Goal: Information Seeking & Learning: Learn about a topic

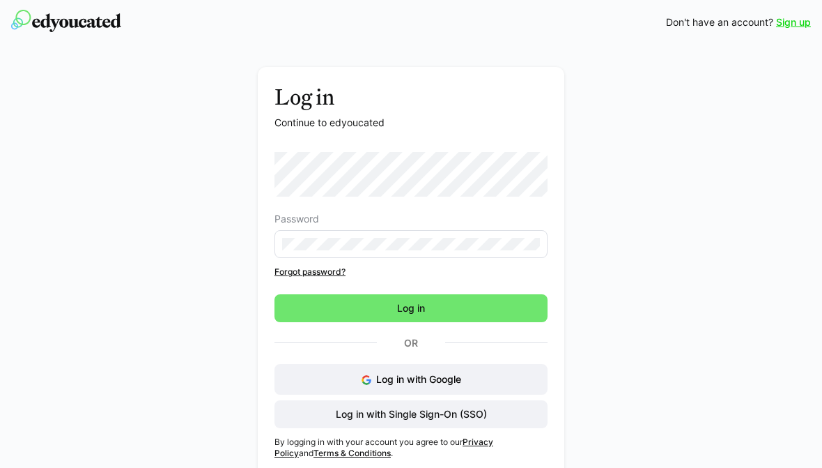
click at [497, 306] on span "Log in" at bounding box center [411, 308] width 273 height 28
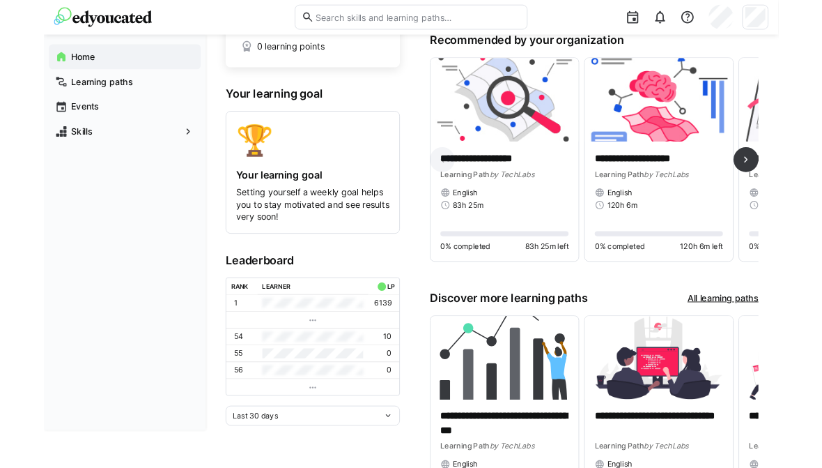
scroll to position [82, 0]
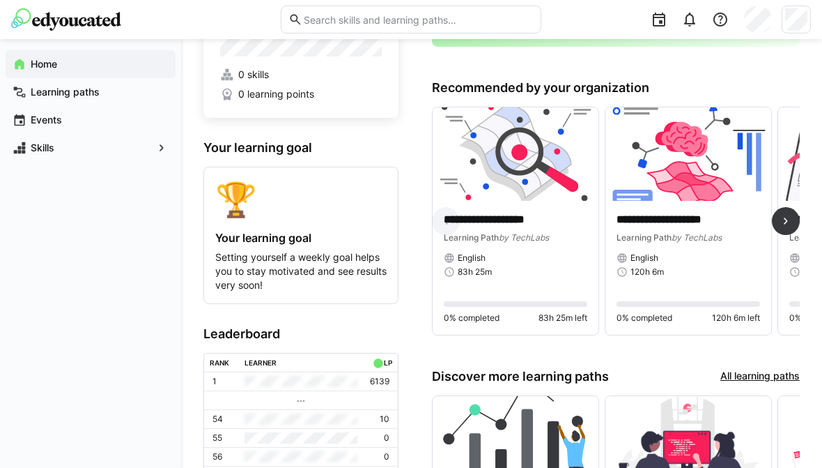
click at [536, 206] on div "**********" at bounding box center [516, 268] width 166 height 134
click at [539, 197] on img at bounding box center [516, 153] width 166 height 93
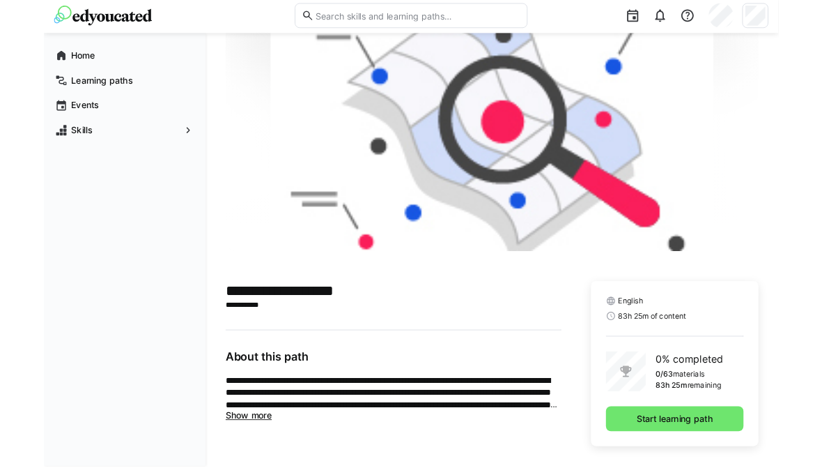
scroll to position [113, 0]
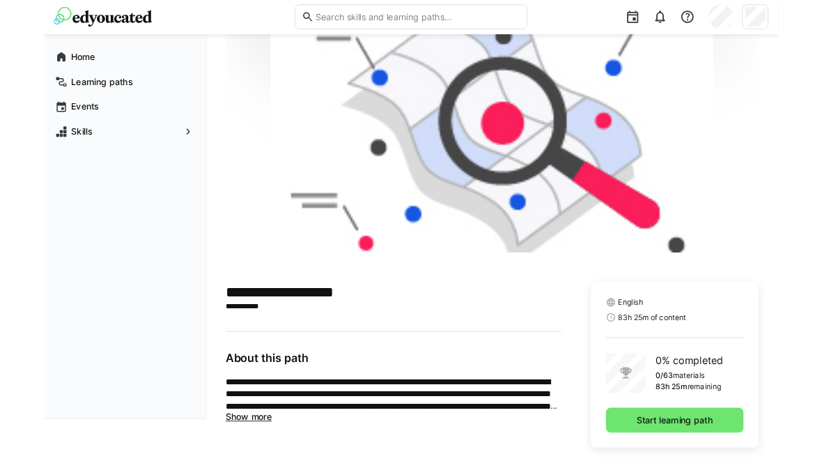
scroll to position [113, 0]
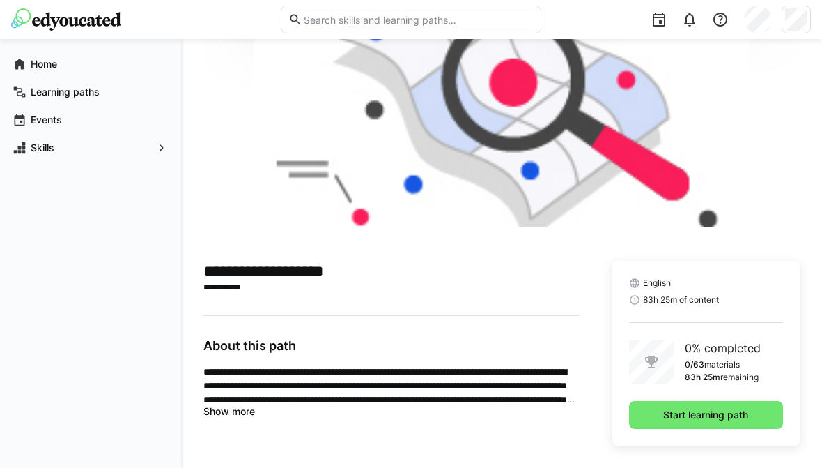
click at [709, 416] on span "Start learning path" at bounding box center [705, 415] width 89 height 14
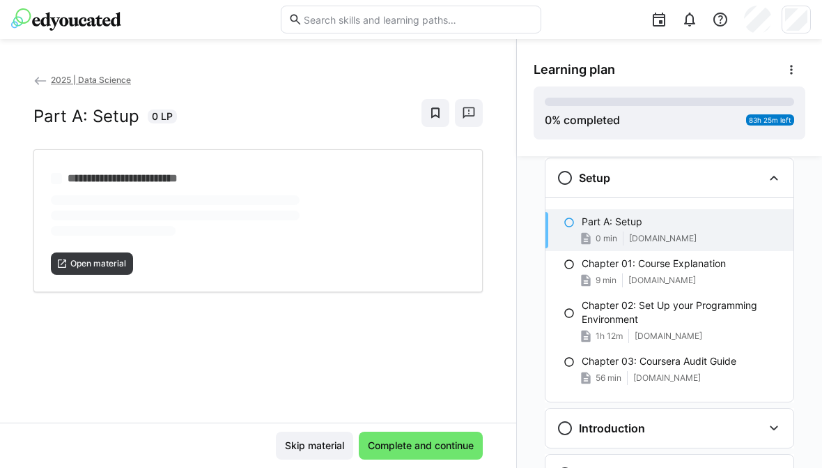
scroll to position [22, 0]
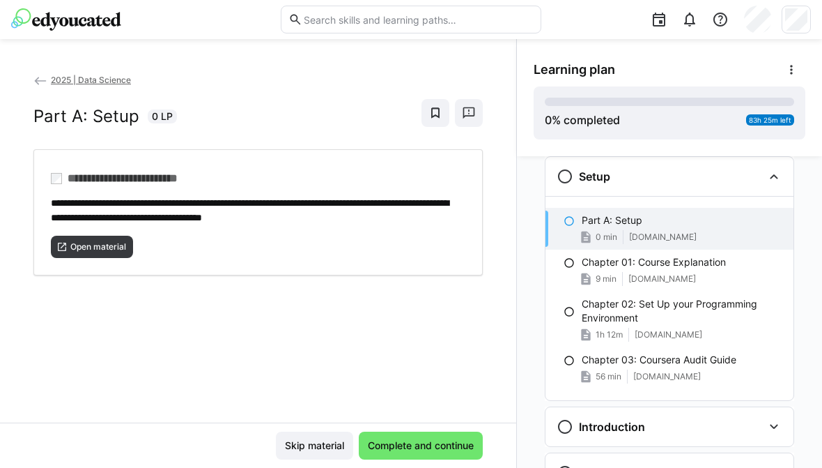
click at [608, 268] on p "Chapter 01: Course Explanation" at bounding box center [654, 262] width 144 height 14
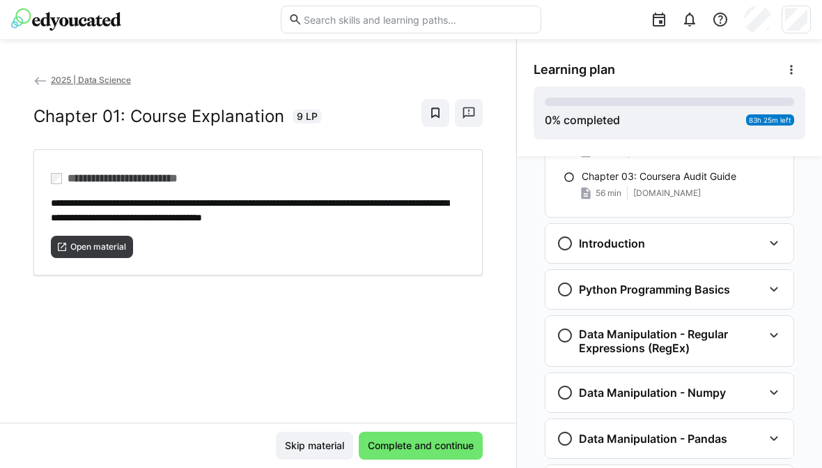
scroll to position [206, 0]
click at [768, 254] on div "Introduction" at bounding box center [670, 243] width 248 height 39
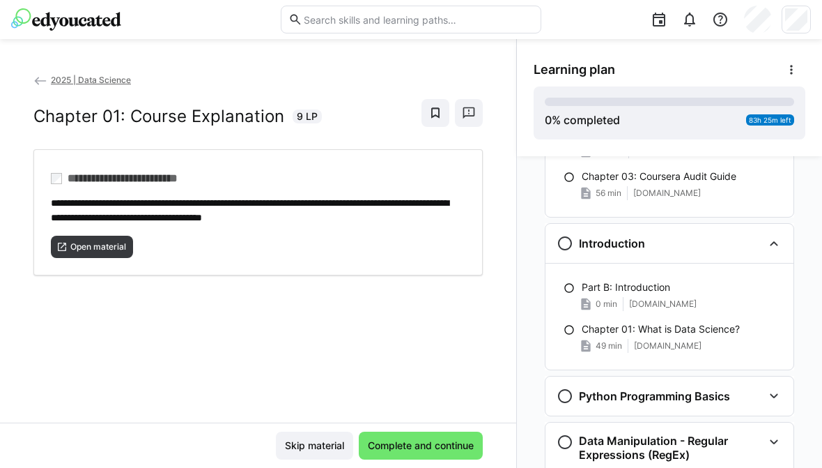
click at [574, 289] on eds-icon at bounding box center [569, 287] width 11 height 11
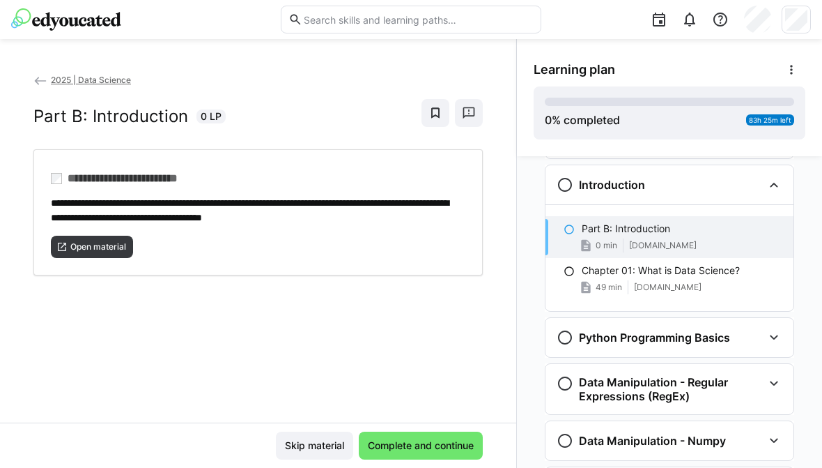
scroll to position [273, 0]
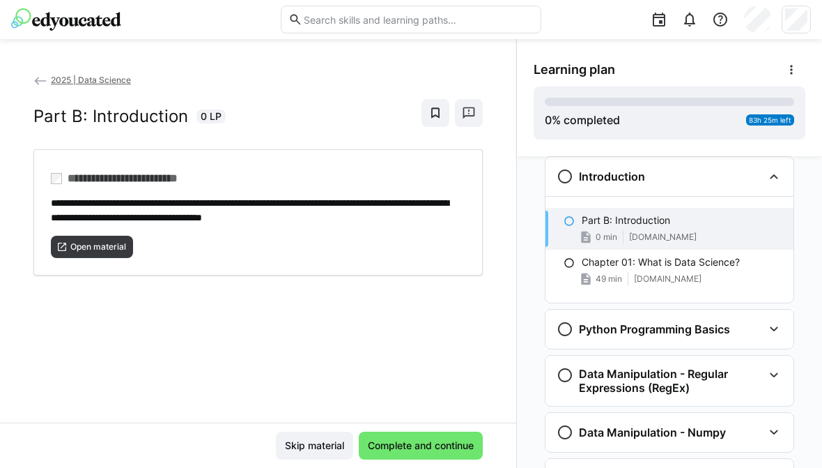
click at [572, 264] on eds-icon at bounding box center [569, 262] width 11 height 11
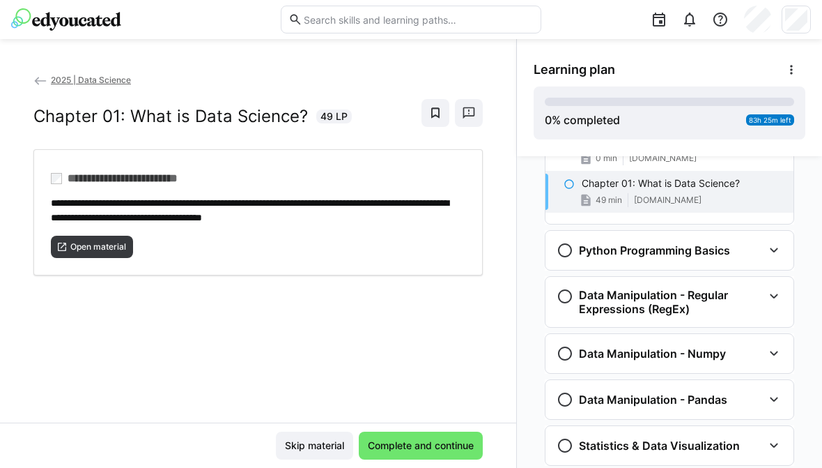
scroll to position [351, 0]
click at [762, 258] on div "Python Programming Basics" at bounding box center [660, 250] width 206 height 17
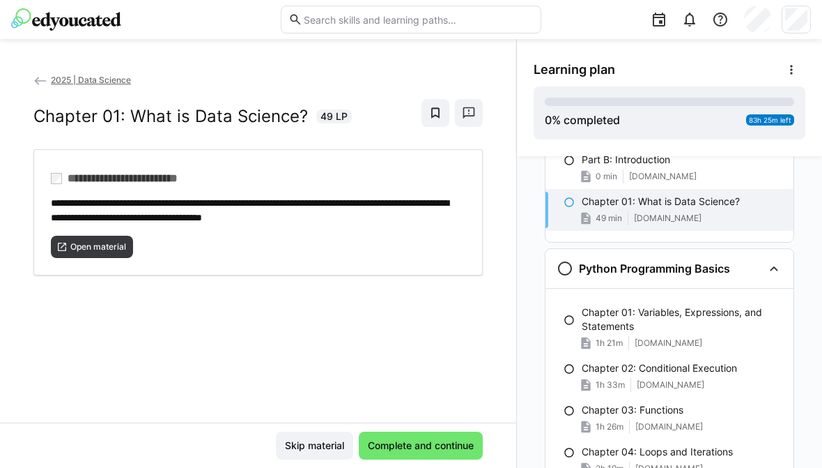
scroll to position [333, 0]
click at [569, 321] on eds-icon at bounding box center [569, 319] width 11 height 11
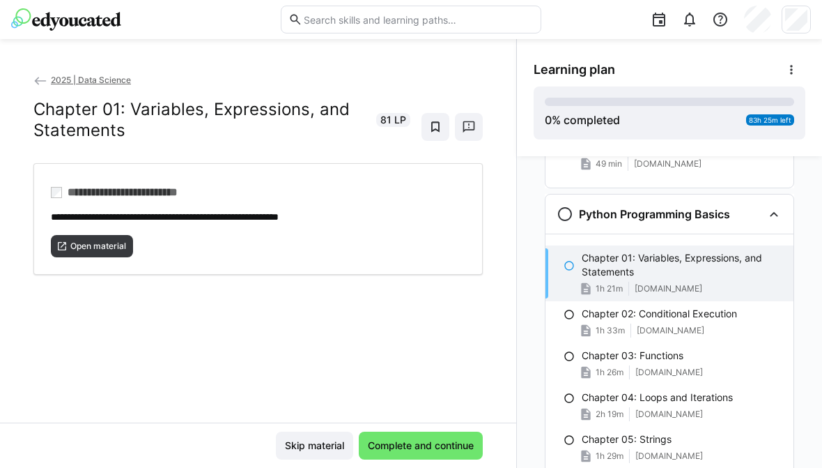
scroll to position [388, 0]
click at [569, 266] on eds-icon at bounding box center [569, 265] width 11 height 11
click at [118, 247] on span "Open material" at bounding box center [98, 245] width 59 height 11
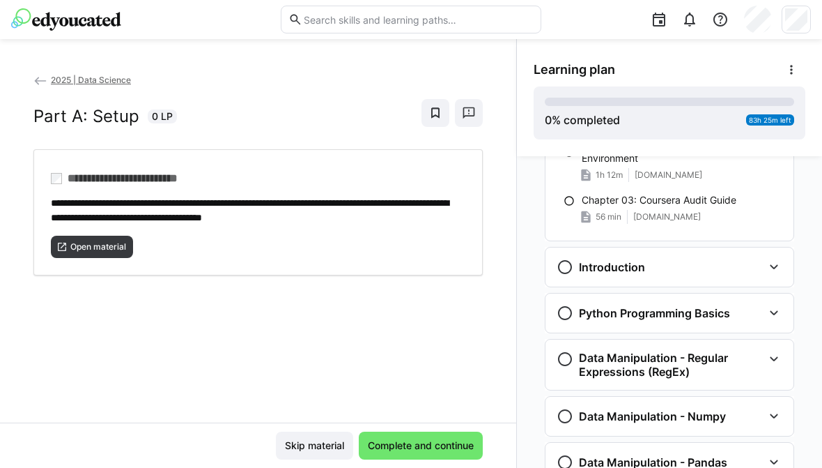
scroll to position [188, 0]
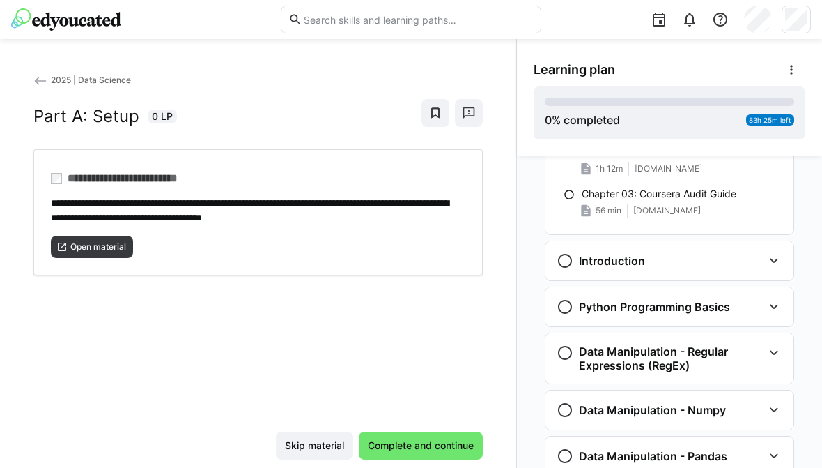
click at [776, 262] on eds-icon at bounding box center [774, 260] width 17 height 17
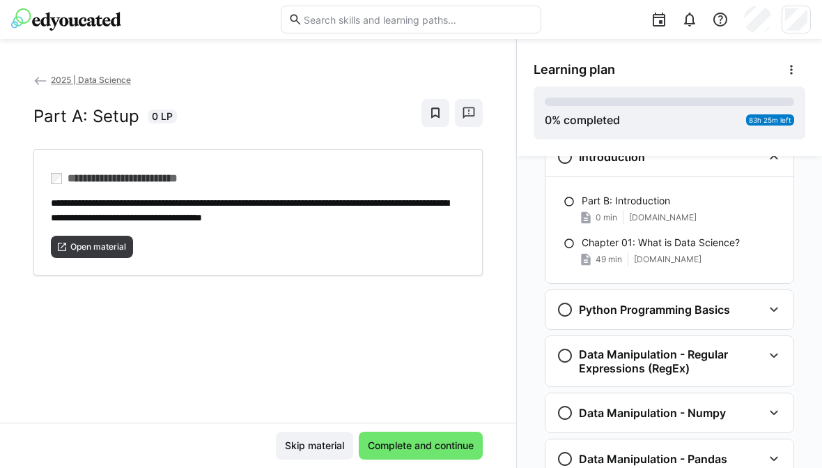
scroll to position [296, 0]
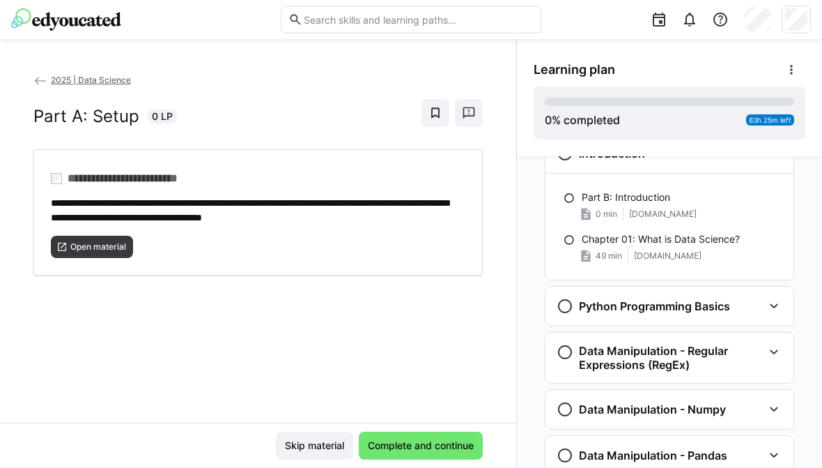
click at [757, 307] on div "Python Programming Basics" at bounding box center [660, 306] width 206 height 17
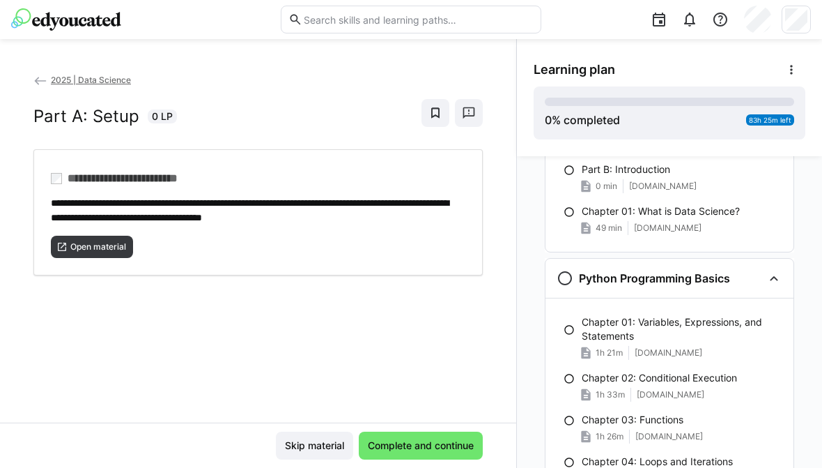
scroll to position [325, 0]
click at [319, 451] on span "Skip material" at bounding box center [314, 445] width 63 height 14
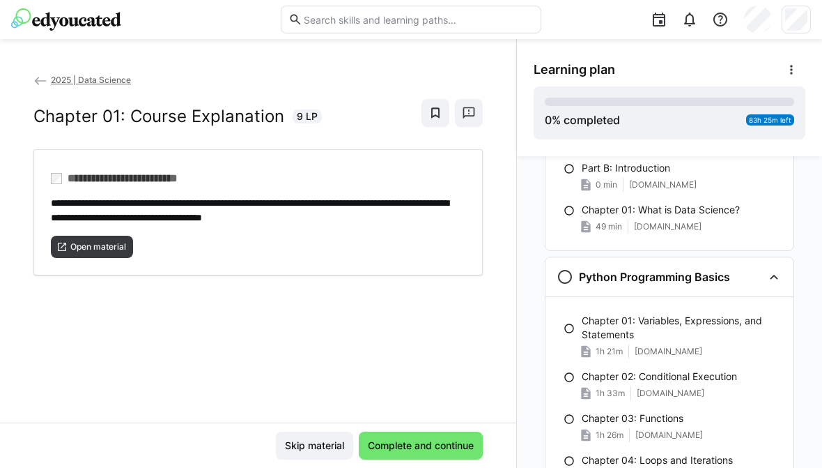
click at [328, 447] on span "Skip material" at bounding box center [314, 445] width 63 height 14
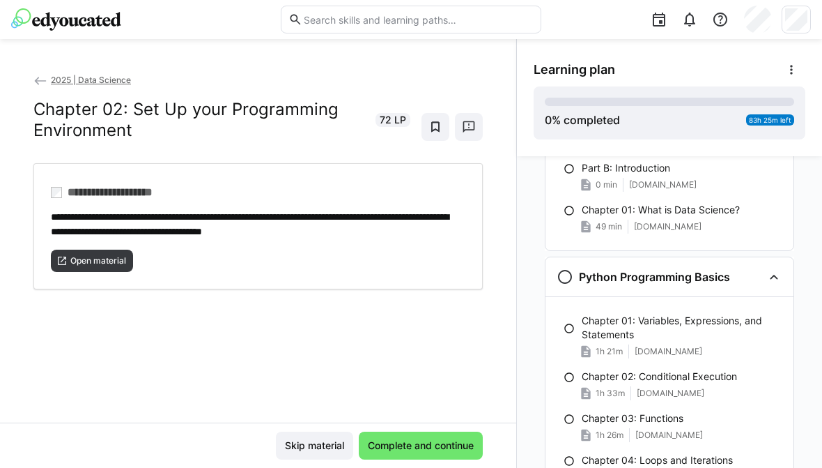
click at [314, 445] on span "Skip material" at bounding box center [314, 445] width 63 height 14
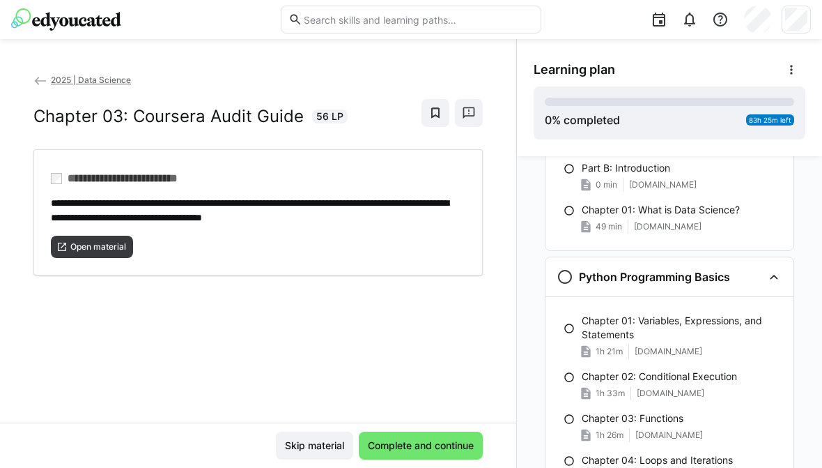
click at [321, 450] on span "Skip material" at bounding box center [314, 445] width 63 height 14
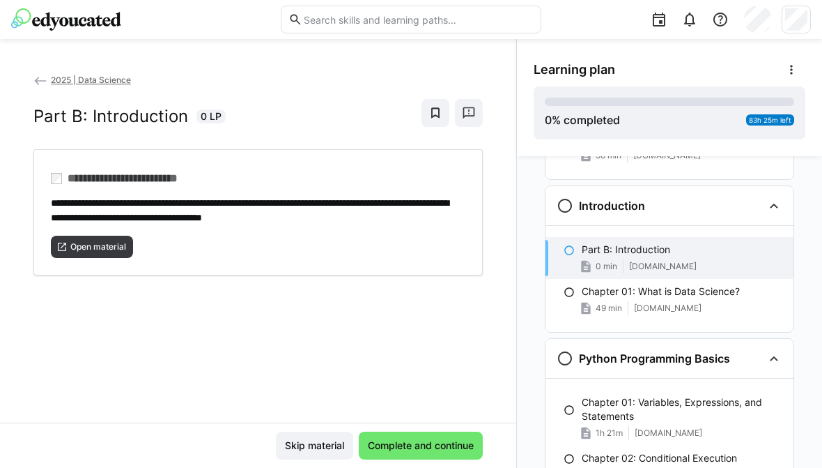
scroll to position [261, 0]
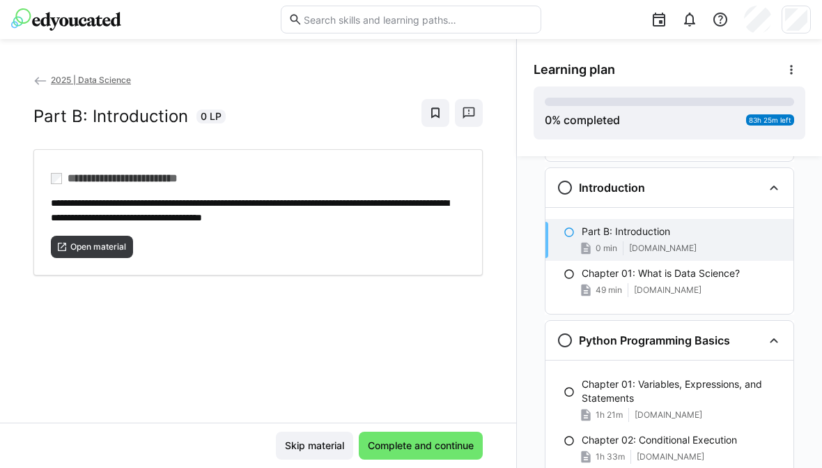
click at [323, 455] on span "Skip material" at bounding box center [314, 445] width 77 height 28
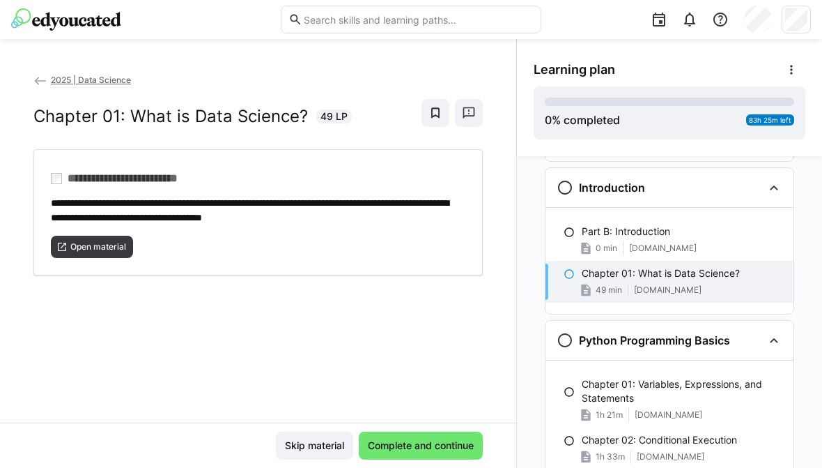
click at [320, 450] on span "Skip material" at bounding box center [314, 445] width 63 height 14
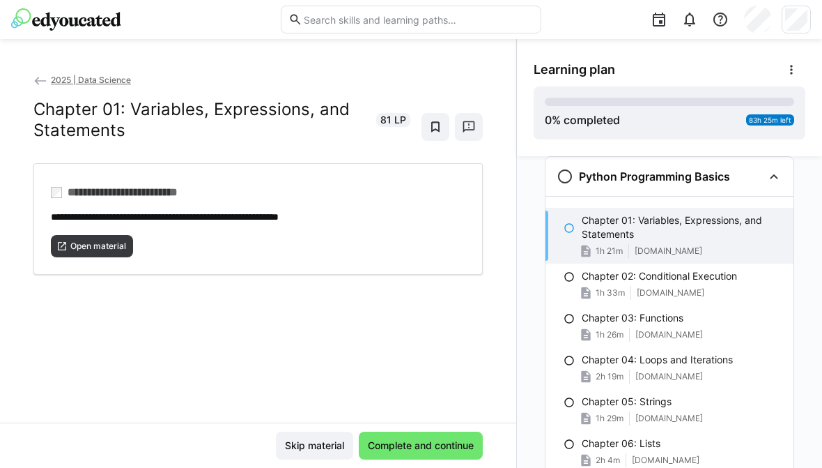
scroll to position [425, 0]
click at [388, 448] on span "Complete and continue" at bounding box center [421, 445] width 110 height 14
click at [100, 247] on span "Open material" at bounding box center [98, 245] width 59 height 11
